Goal: Task Accomplishment & Management: Use online tool/utility

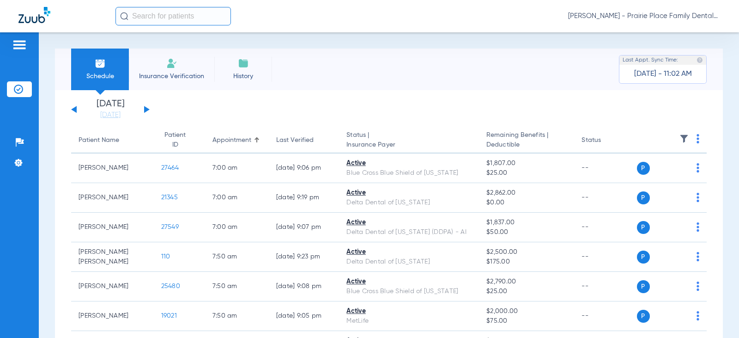
click at [146, 112] on div "[DATE] [DATE] [DATE] [DATE] [DATE] [DATE] [DATE] [DATE] [DATE] [DATE] [DATE] [D…" at bounding box center [110, 109] width 79 height 20
click at [146, 111] on button at bounding box center [147, 109] width 6 height 7
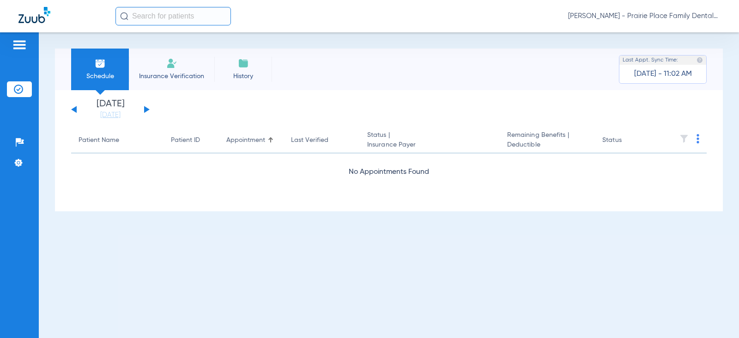
click at [146, 110] on button at bounding box center [147, 109] width 6 height 7
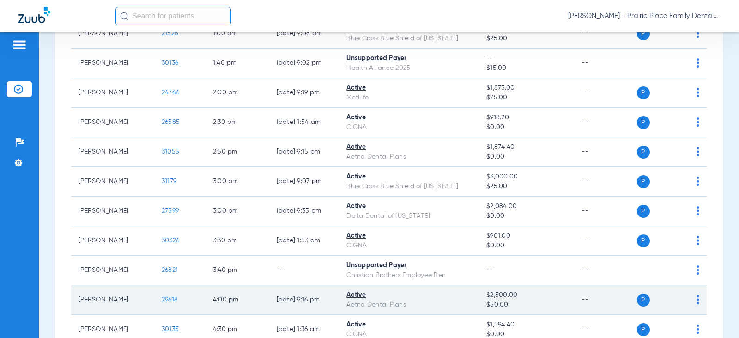
scroll to position [713, 0]
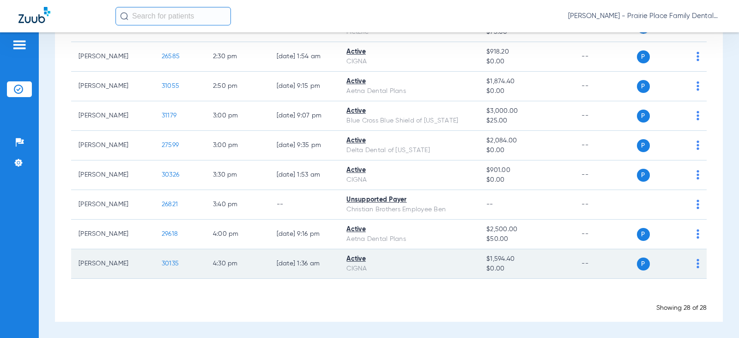
click at [162, 264] on span "30135" at bounding box center [170, 263] width 17 height 6
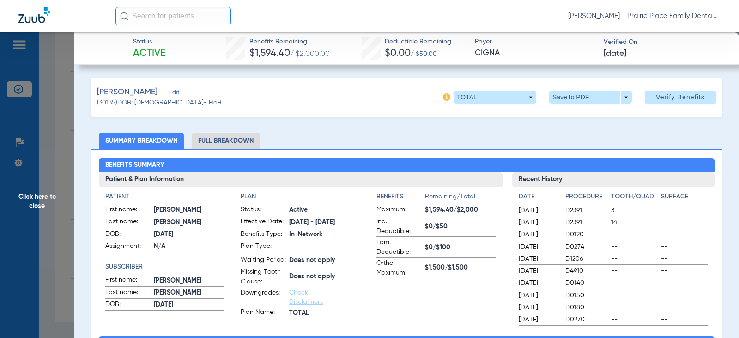
click at [244, 134] on li "Full Breakdown" at bounding box center [226, 141] width 68 height 16
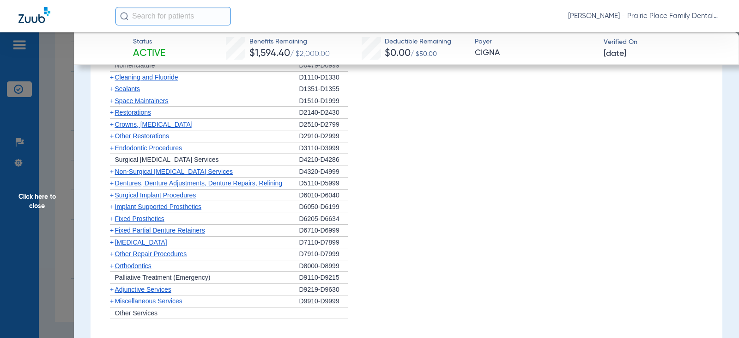
scroll to position [878, 0]
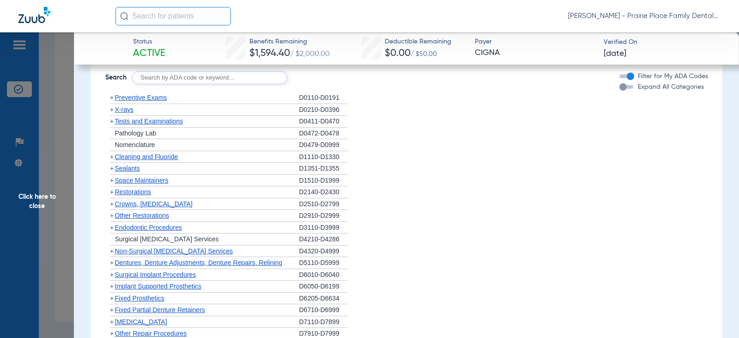
click at [624, 89] on div "button" at bounding box center [627, 87] width 14 height 4
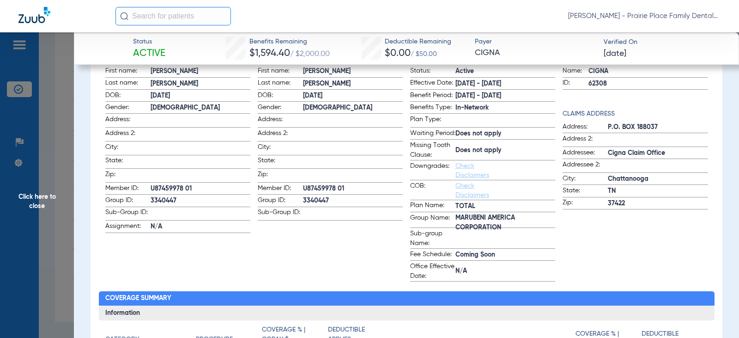
scroll to position [0, 0]
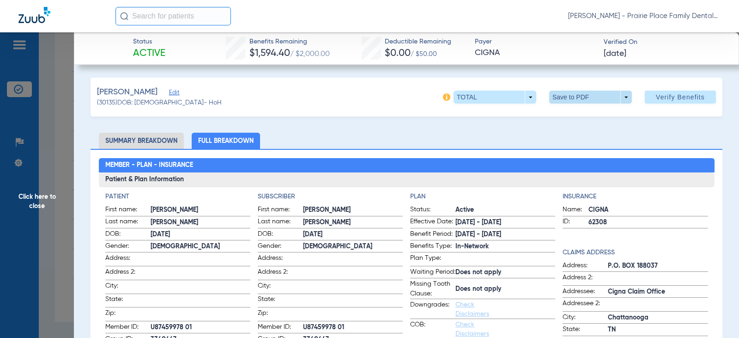
click at [619, 96] on span at bounding box center [590, 97] width 83 height 13
click at [596, 116] on span "Save to PDF" at bounding box center [587, 115] width 37 height 6
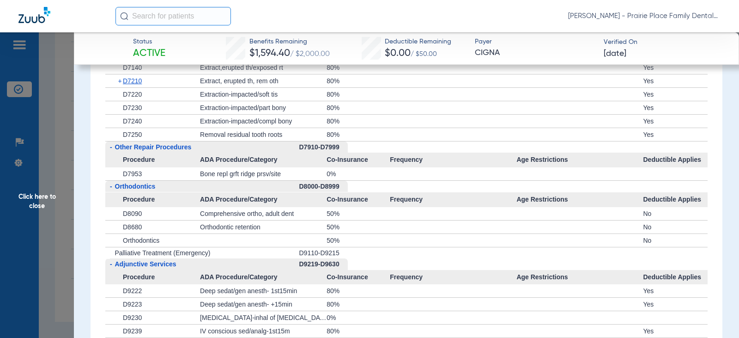
scroll to position [2634, 0]
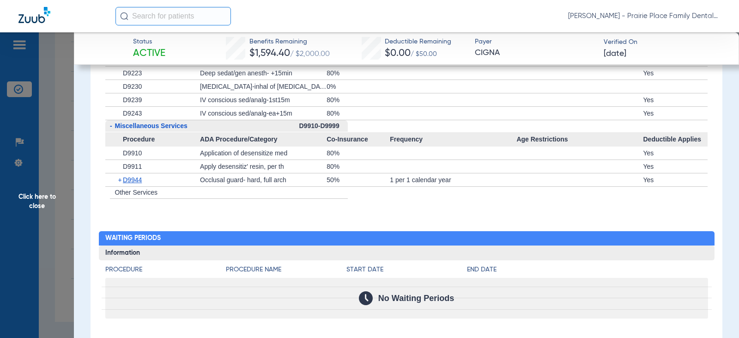
click at [43, 193] on span "Click here to close" at bounding box center [37, 201] width 74 height 338
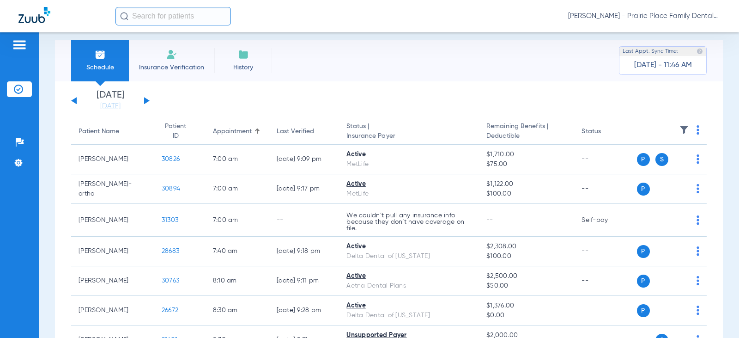
scroll to position [0, 0]
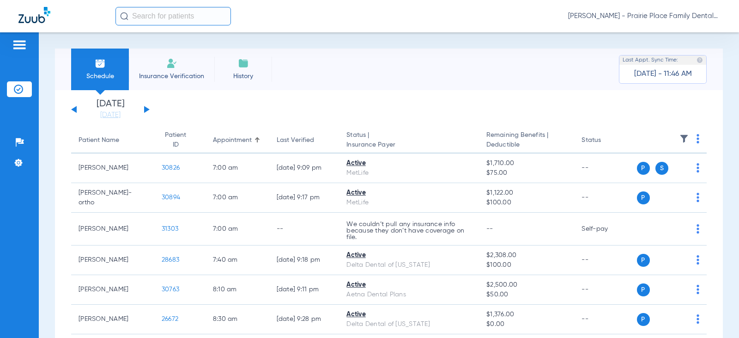
click at [146, 110] on button at bounding box center [147, 109] width 6 height 7
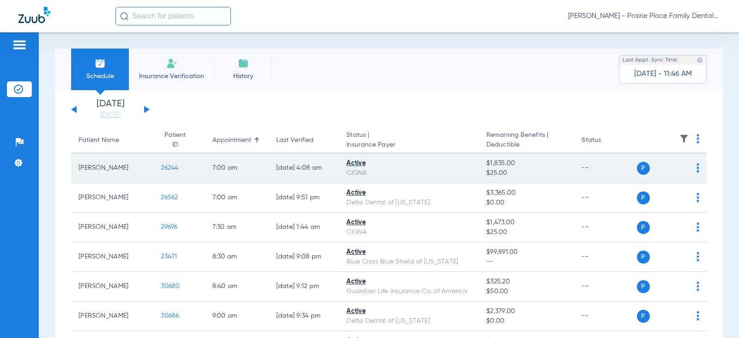
click at [163, 169] on span "26244" at bounding box center [170, 168] width 18 height 6
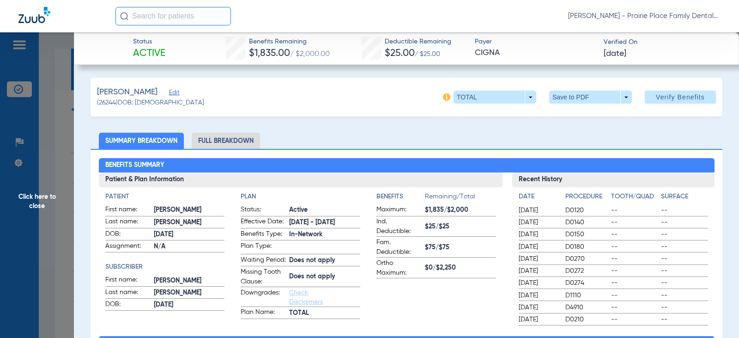
click at [220, 137] on li "Full Breakdown" at bounding box center [226, 141] width 68 height 16
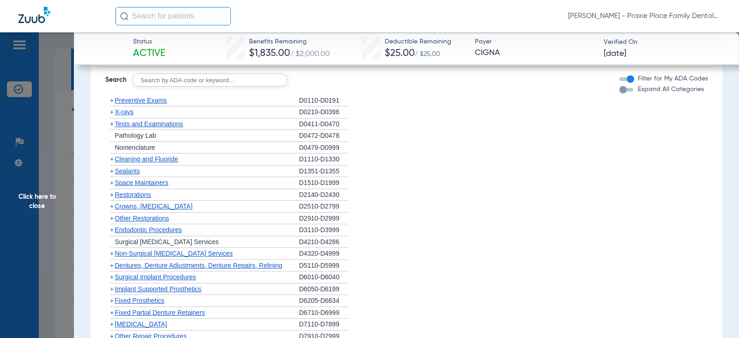
scroll to position [924, 0]
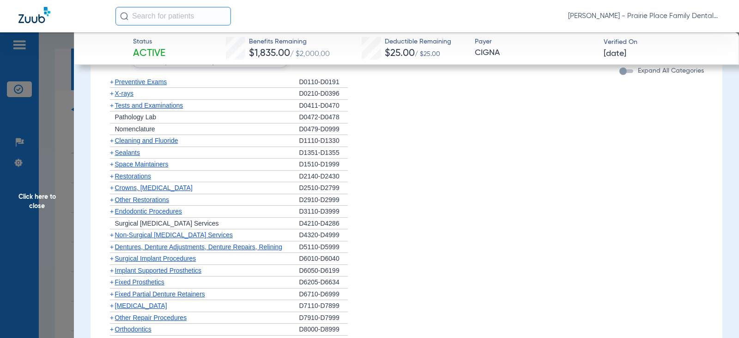
click at [623, 73] on div "button" at bounding box center [627, 71] width 14 height 4
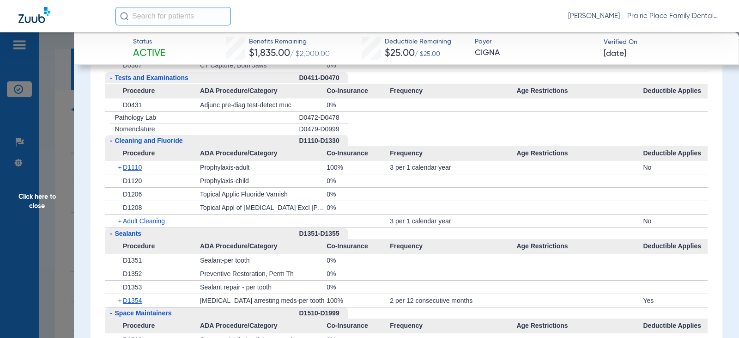
scroll to position [1155, 0]
click at [35, 199] on span "Click here to close" at bounding box center [37, 201] width 74 height 338
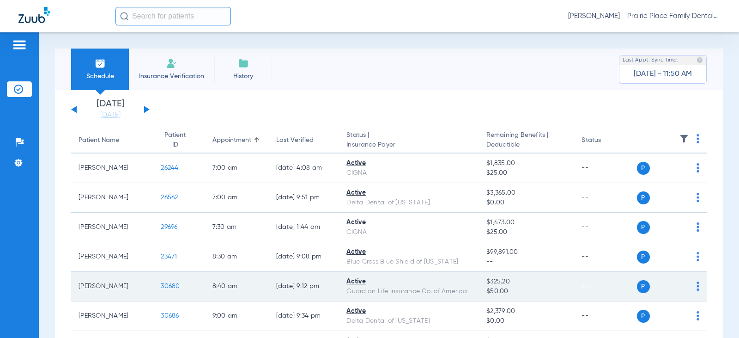
click at [171, 287] on span "30680" at bounding box center [170, 286] width 19 height 6
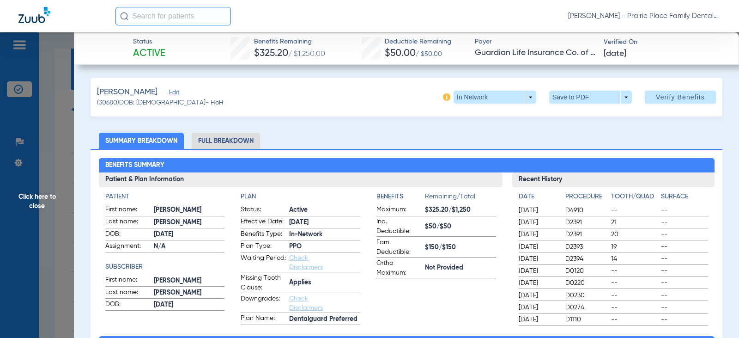
click at [248, 141] on li "Full Breakdown" at bounding box center [226, 141] width 68 height 16
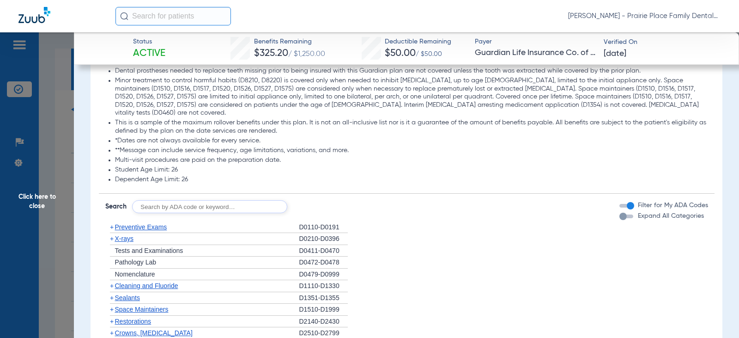
scroll to position [1294, 0]
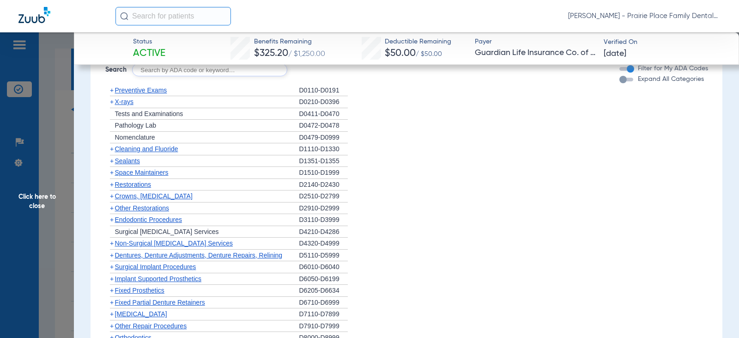
click at [628, 81] on button "Expand All Categories" at bounding box center [628, 80] width 17 height 4
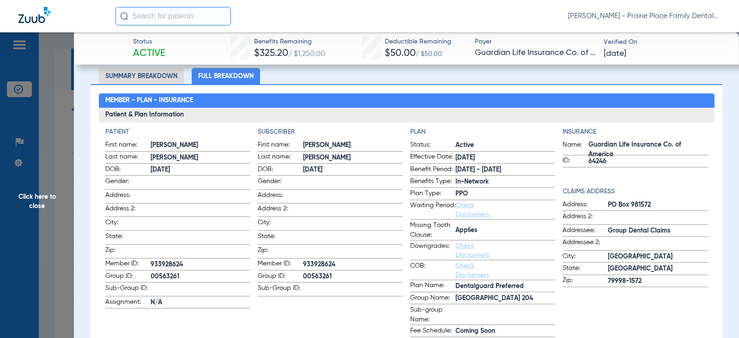
scroll to position [0, 0]
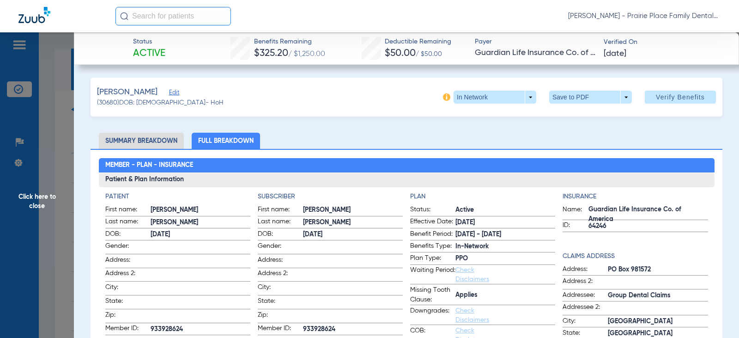
click at [152, 139] on li "Summary Breakdown" at bounding box center [141, 141] width 85 height 16
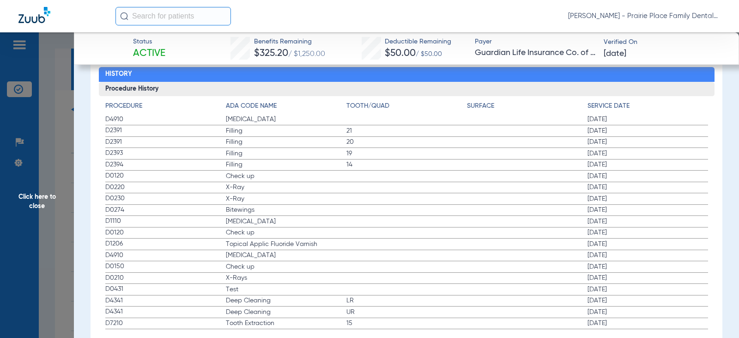
scroll to position [3113, 0]
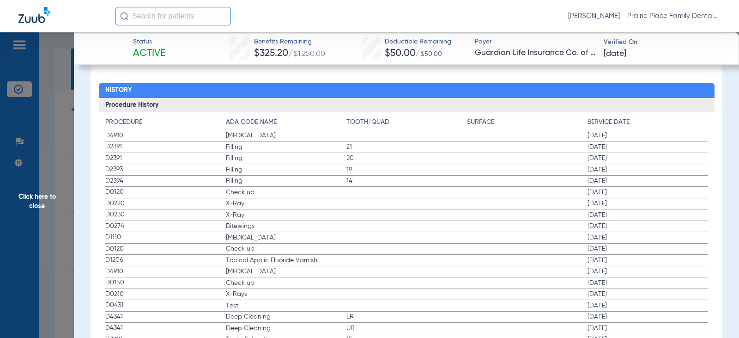
click at [40, 200] on span "Click here to close" at bounding box center [37, 201] width 74 height 338
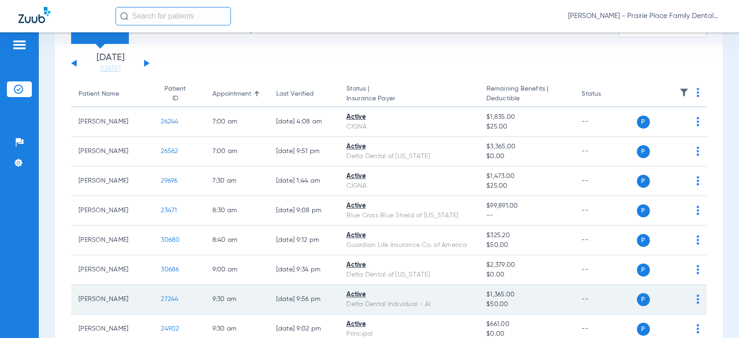
scroll to position [92, 0]
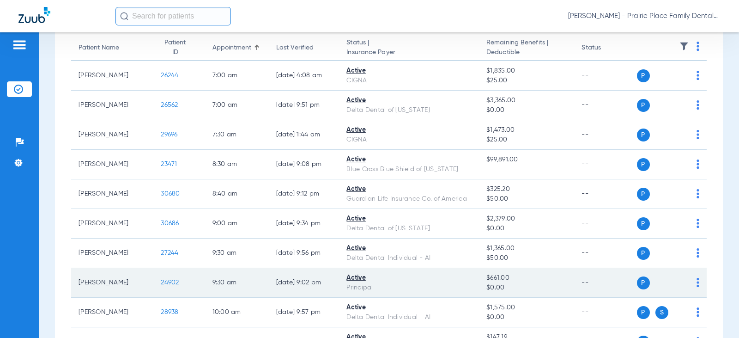
click at [168, 281] on span "24902" at bounding box center [170, 282] width 18 height 6
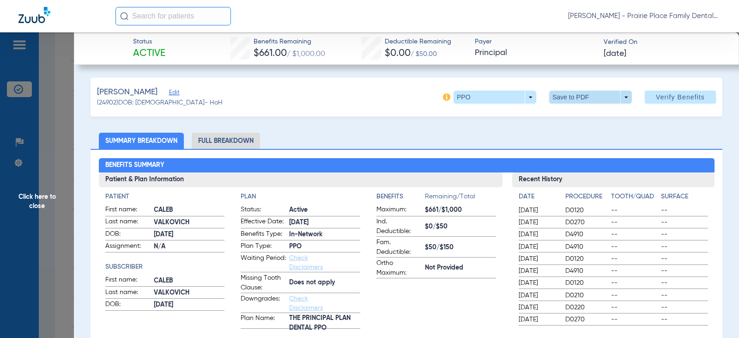
click at [623, 100] on span at bounding box center [590, 97] width 83 height 13
click at [588, 119] on span "Save to PDF" at bounding box center [587, 115] width 37 height 6
